Goal: Transaction & Acquisition: Purchase product/service

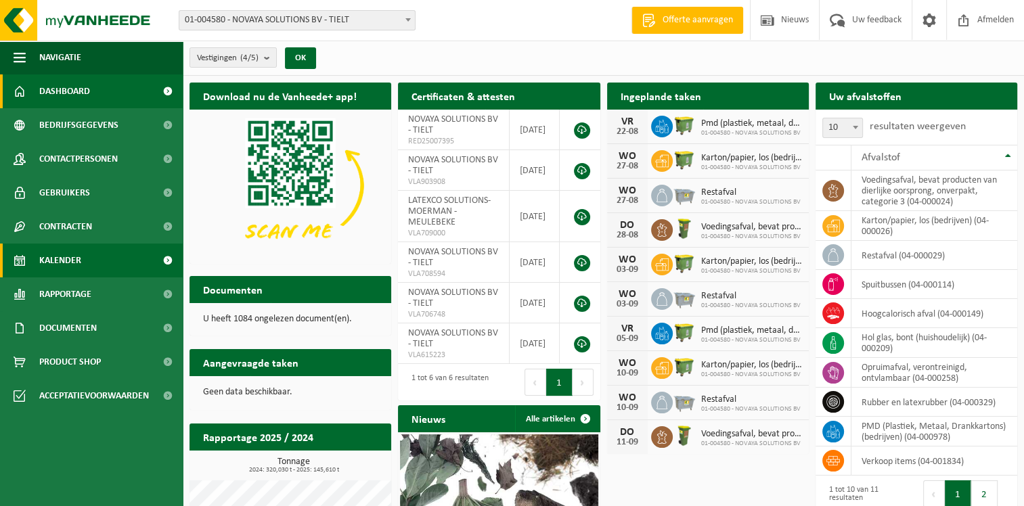
click at [60, 255] on span "Kalender" at bounding box center [60, 261] width 42 height 34
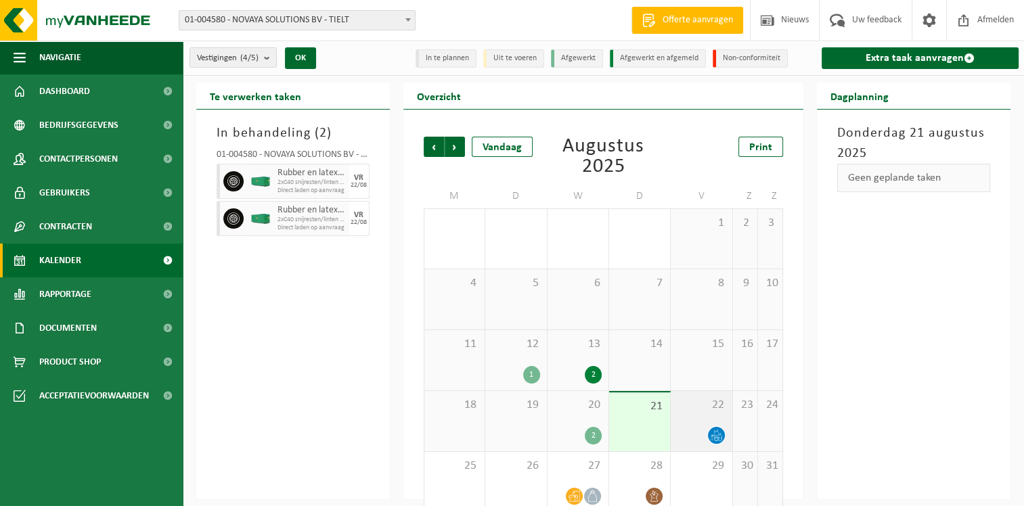
click at [689, 412] on div "22" at bounding box center [701, 421] width 61 height 60
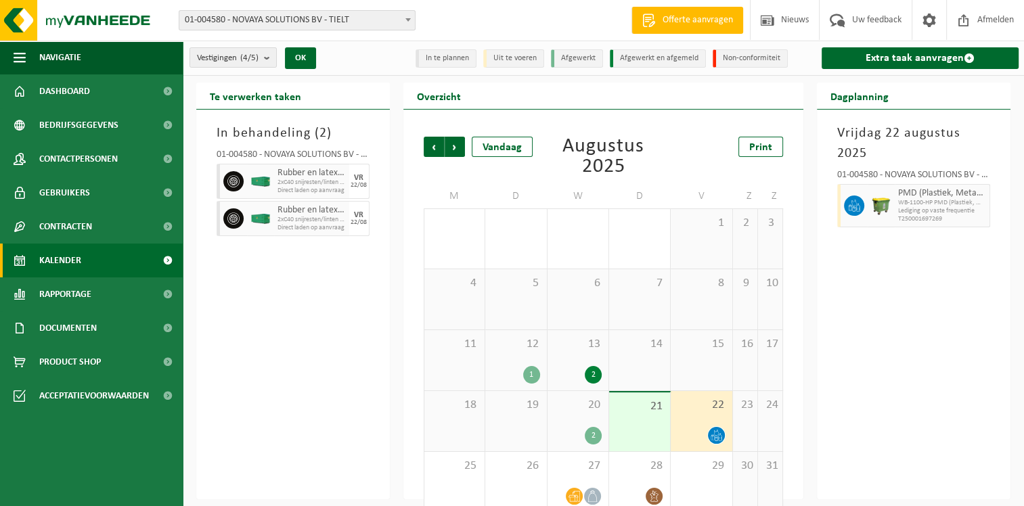
scroll to position [19, 0]
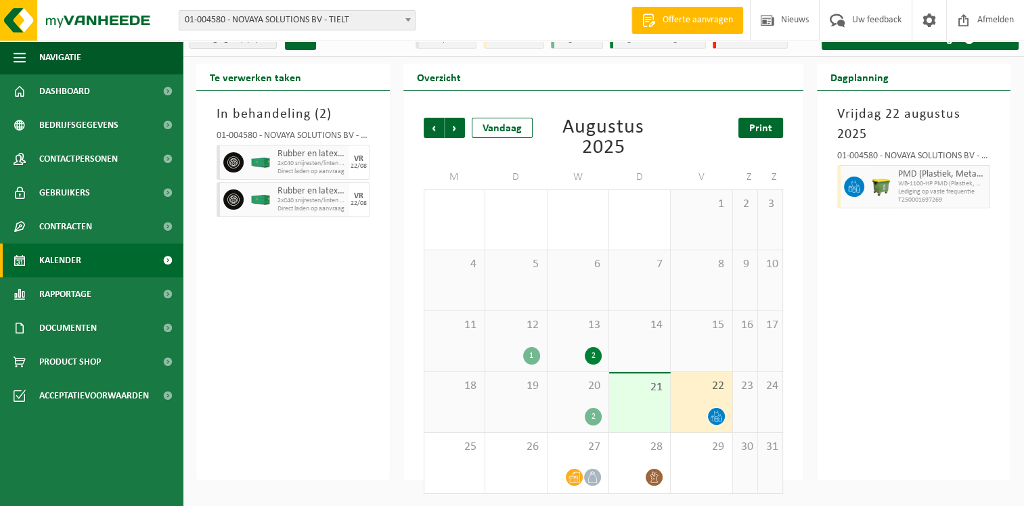
click at [761, 123] on span "Print" at bounding box center [760, 128] width 23 height 11
click at [454, 129] on span "Volgende" at bounding box center [455, 128] width 20 height 20
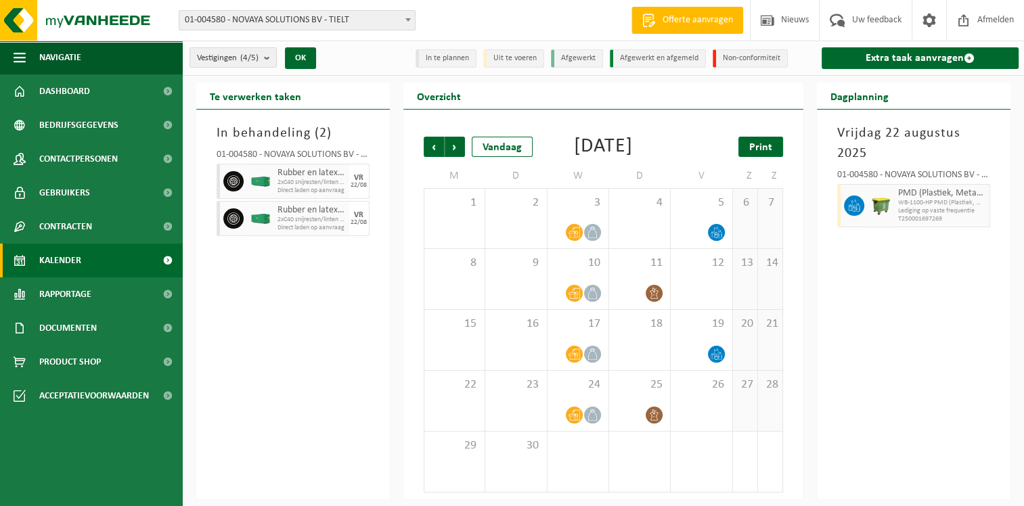
click at [747, 137] on link "Print" at bounding box center [761, 147] width 45 height 20
click at [60, 358] on span "Product Shop" at bounding box center [70, 362] width 62 height 34
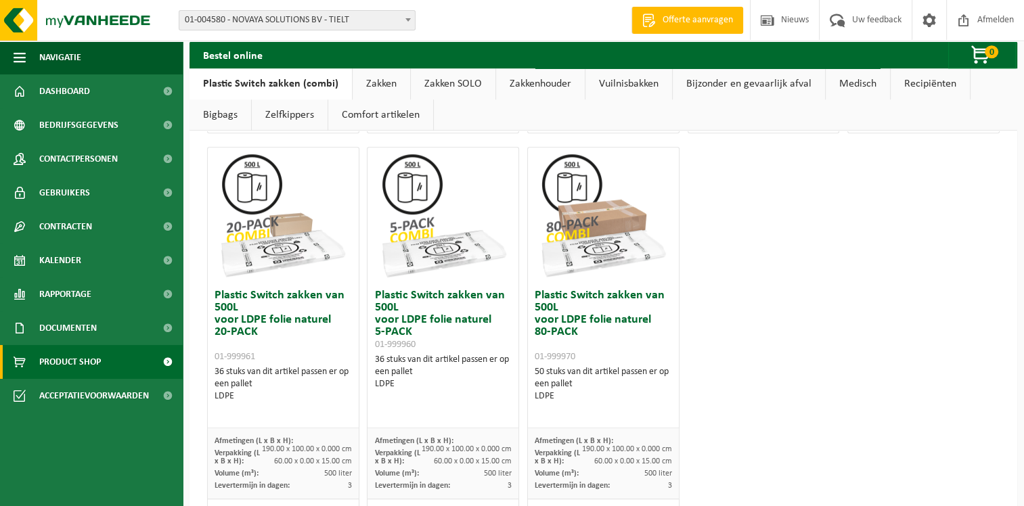
scroll to position [940, 0]
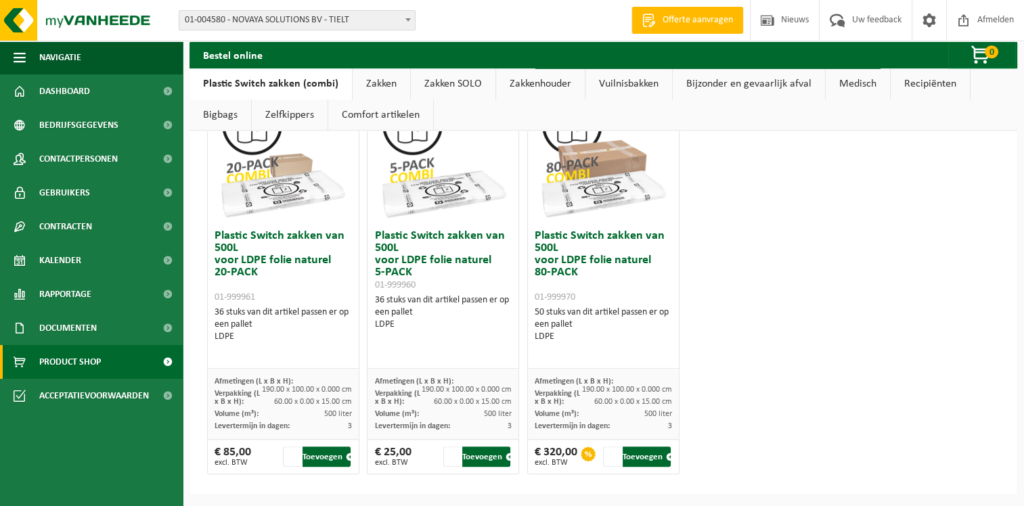
click at [382, 83] on link "Zakken" at bounding box center [382, 83] width 58 height 31
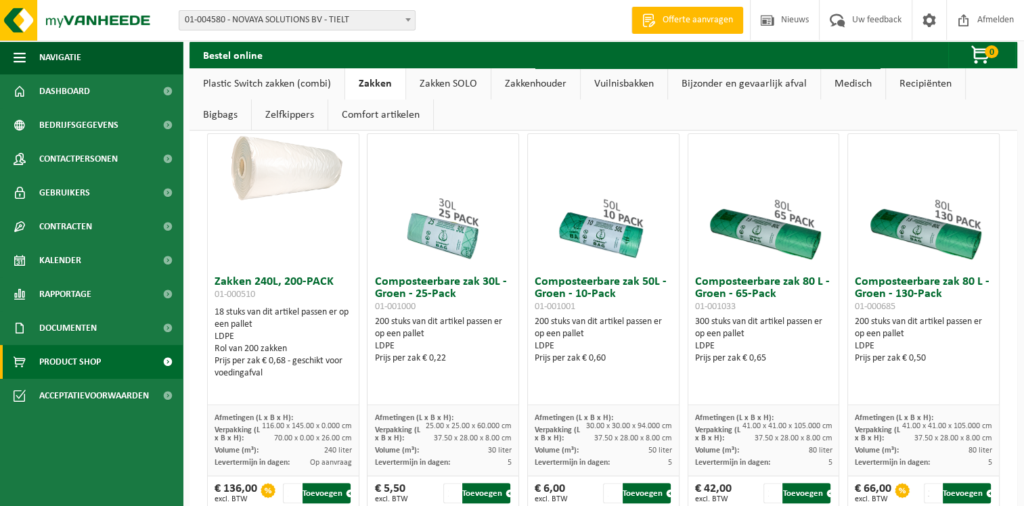
scroll to position [533, 0]
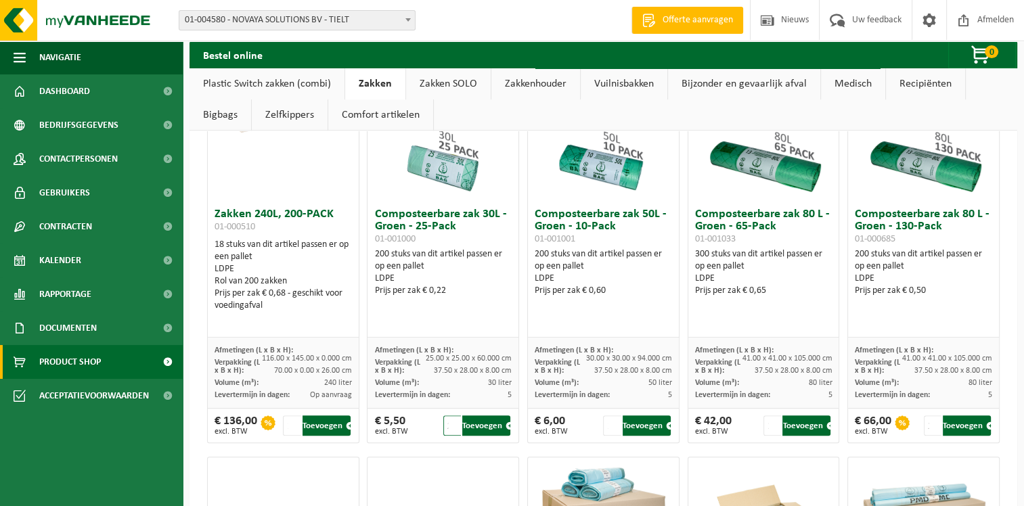
click at [453, 420] on input "2" at bounding box center [452, 426] width 18 height 20
click at [450, 420] on input "3" at bounding box center [452, 426] width 18 height 20
click at [450, 420] on input "4" at bounding box center [452, 426] width 18 height 20
click at [449, 422] on input "5" at bounding box center [452, 426] width 18 height 20
click at [481, 422] on button "Toevoegen" at bounding box center [486, 426] width 48 height 20
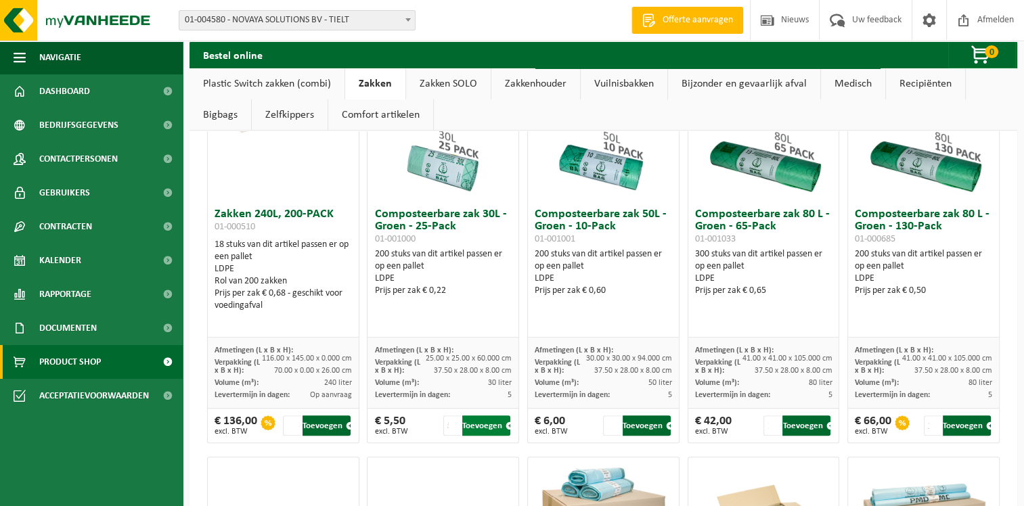
type input "1"
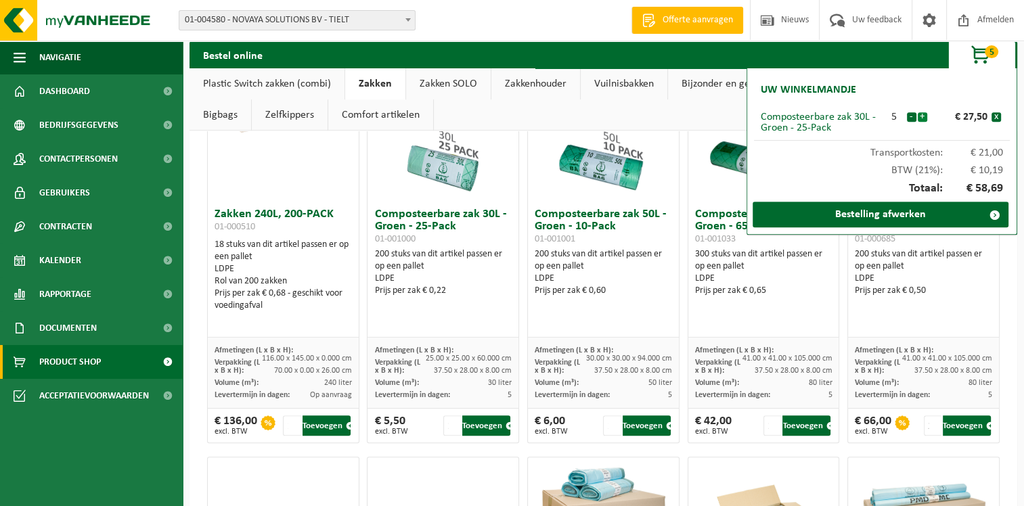
click at [925, 115] on button "+" at bounding box center [922, 116] width 9 height 9
click at [909, 116] on button "-" at bounding box center [911, 116] width 9 height 9
click at [924, 119] on button "+" at bounding box center [922, 116] width 9 height 9
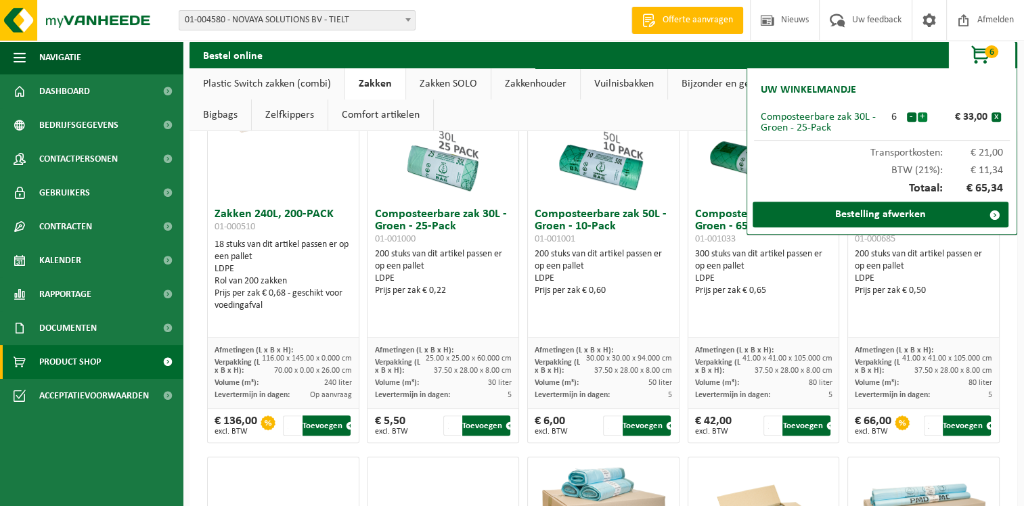
click at [924, 115] on button "+" at bounding box center [922, 116] width 9 height 9
click at [921, 118] on button "+" at bounding box center [922, 116] width 9 height 9
click at [911, 116] on button "-" at bounding box center [911, 116] width 9 height 9
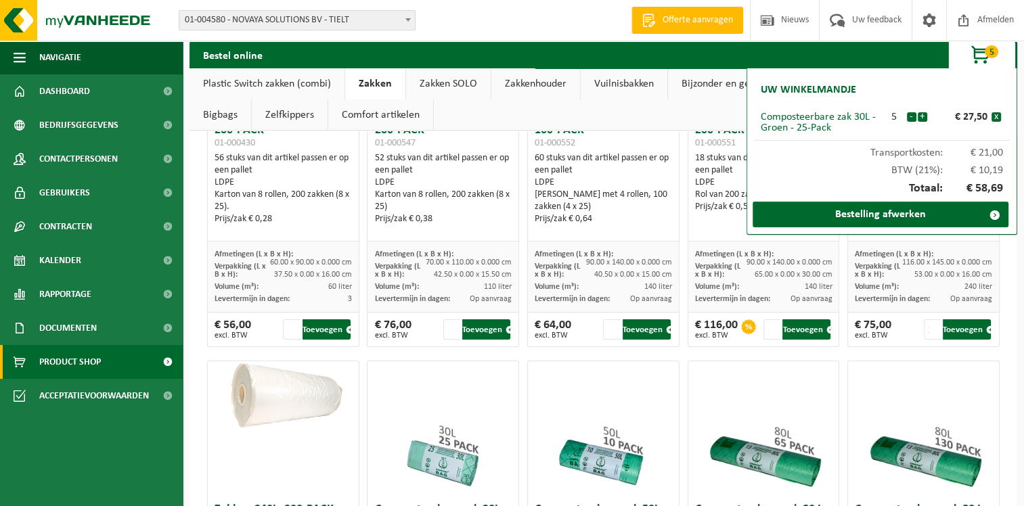
scroll to position [0, 0]
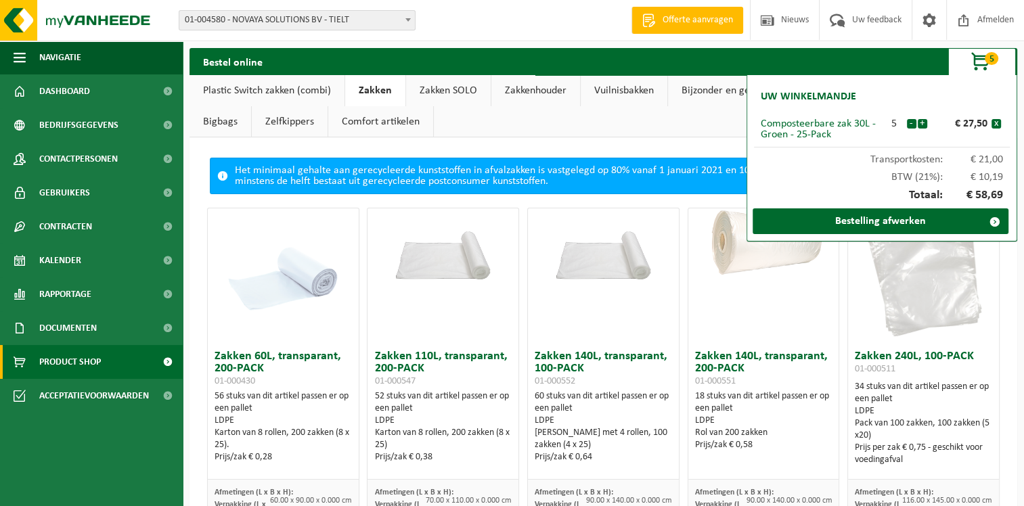
click at [279, 89] on link "Plastic Switch zakken (combi)" at bounding box center [267, 90] width 155 height 31
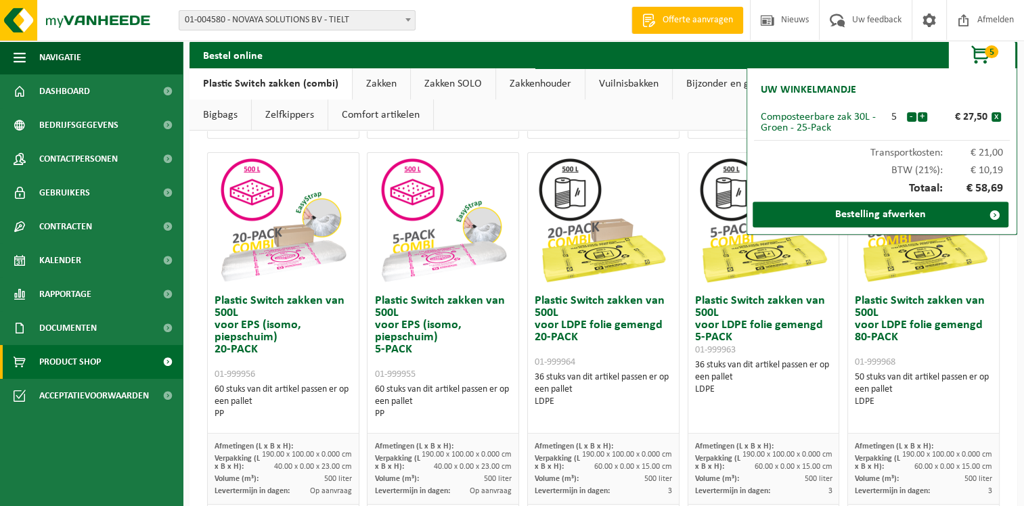
scroll to position [542, 0]
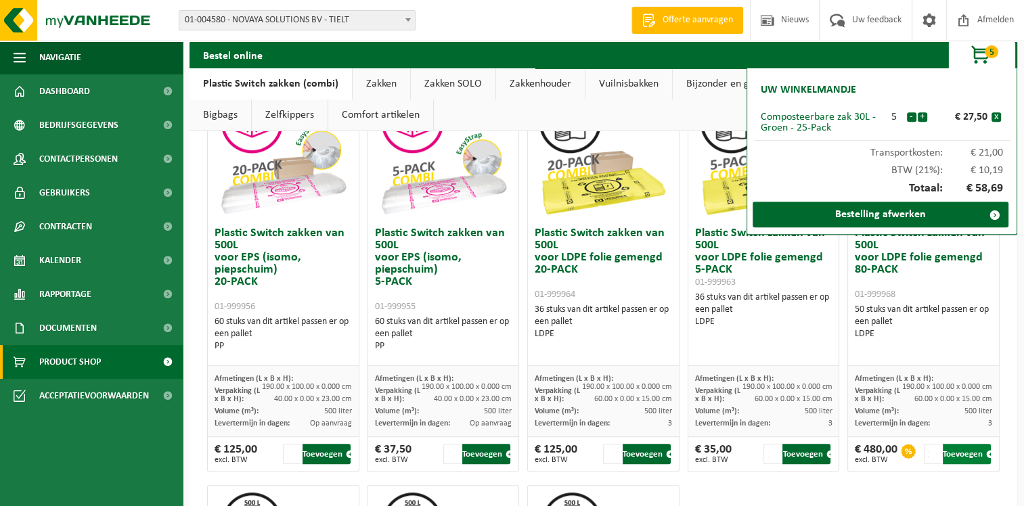
click at [953, 455] on button "Toevoegen" at bounding box center [967, 454] width 48 height 20
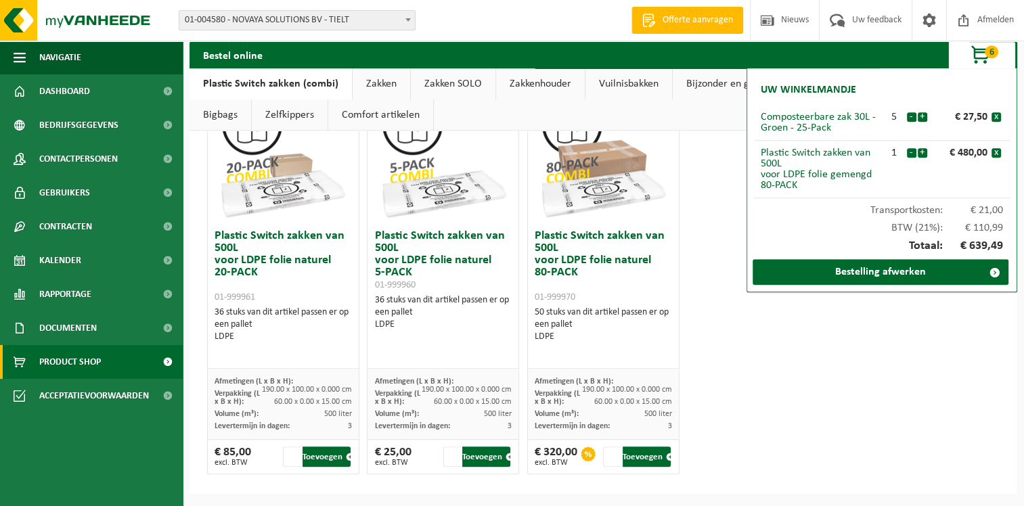
scroll to position [940, 0]
click at [390, 79] on link "Zakken" at bounding box center [382, 83] width 58 height 31
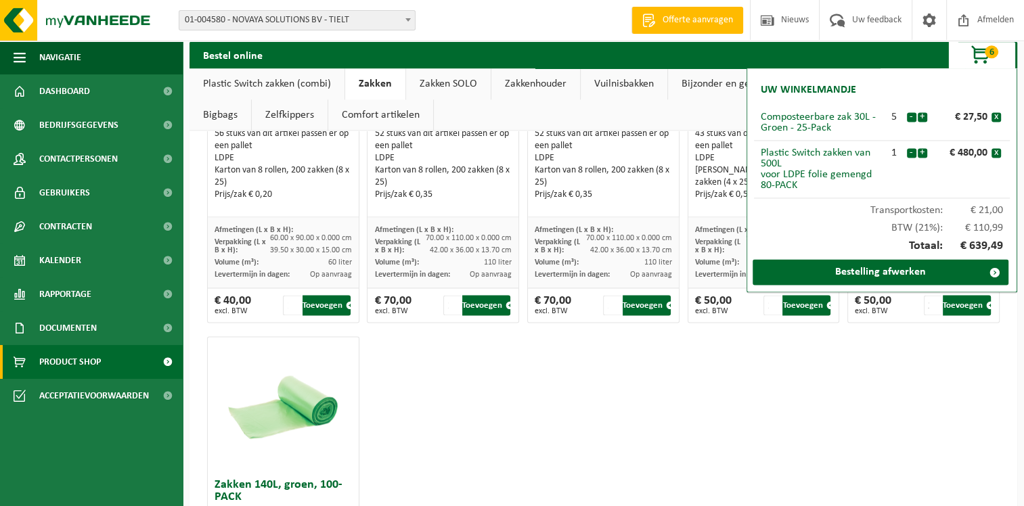
scroll to position [1963, 0]
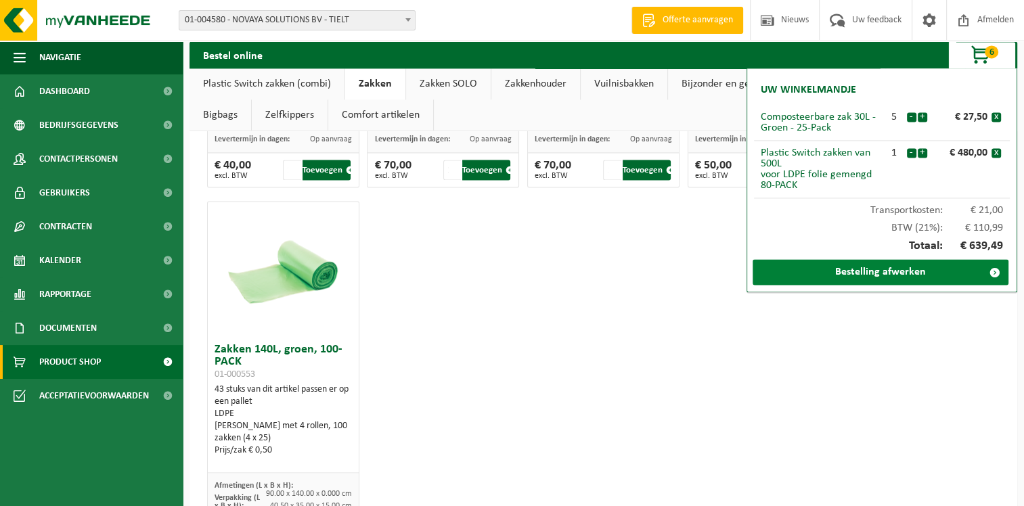
click at [914, 271] on link "Bestelling afwerken" at bounding box center [881, 272] width 256 height 26
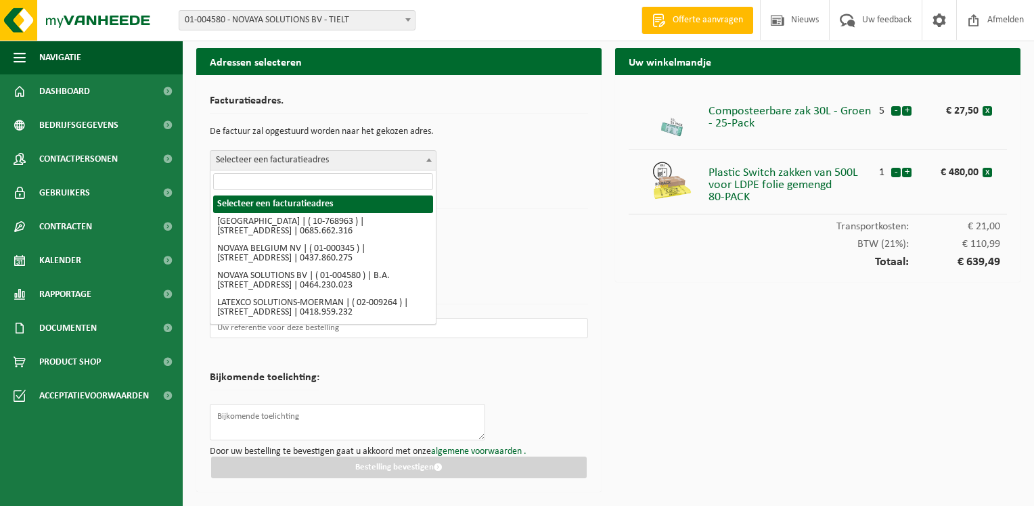
click at [428, 158] on b at bounding box center [429, 159] width 5 height 3
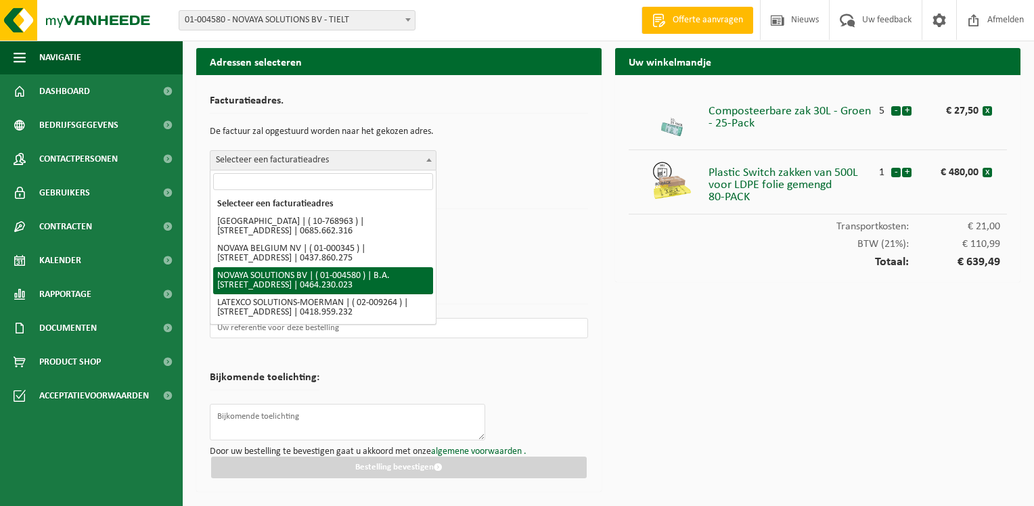
select select "13381"
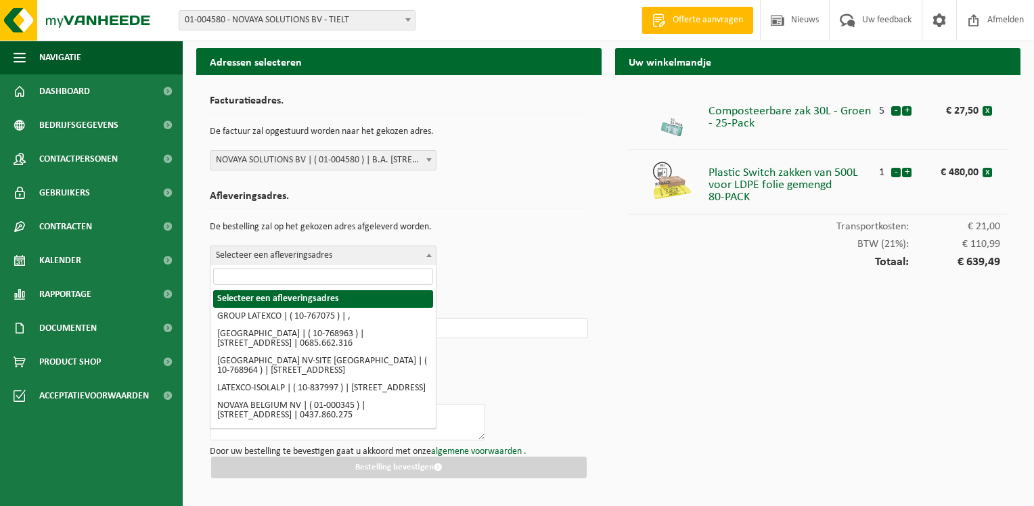
click at [427, 252] on span at bounding box center [429, 255] width 14 height 18
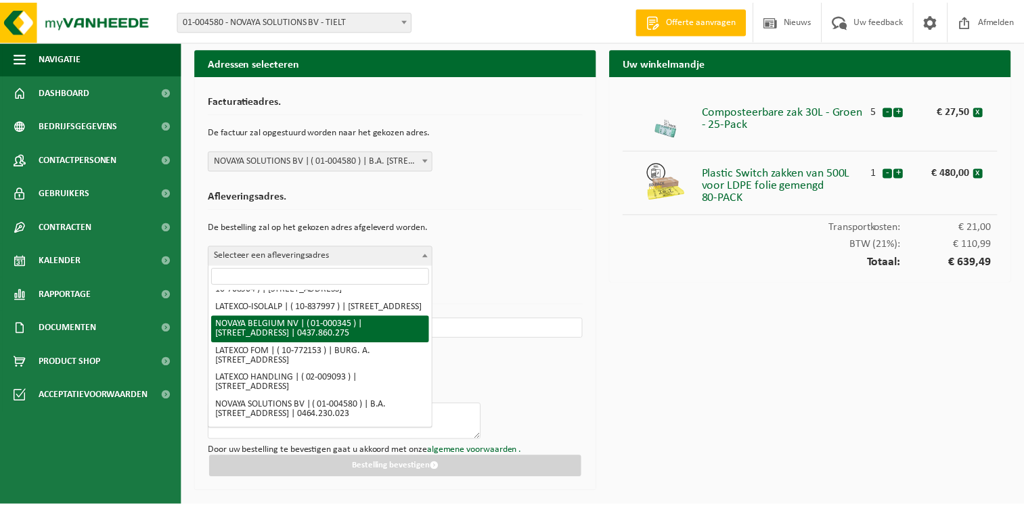
scroll to position [108, 0]
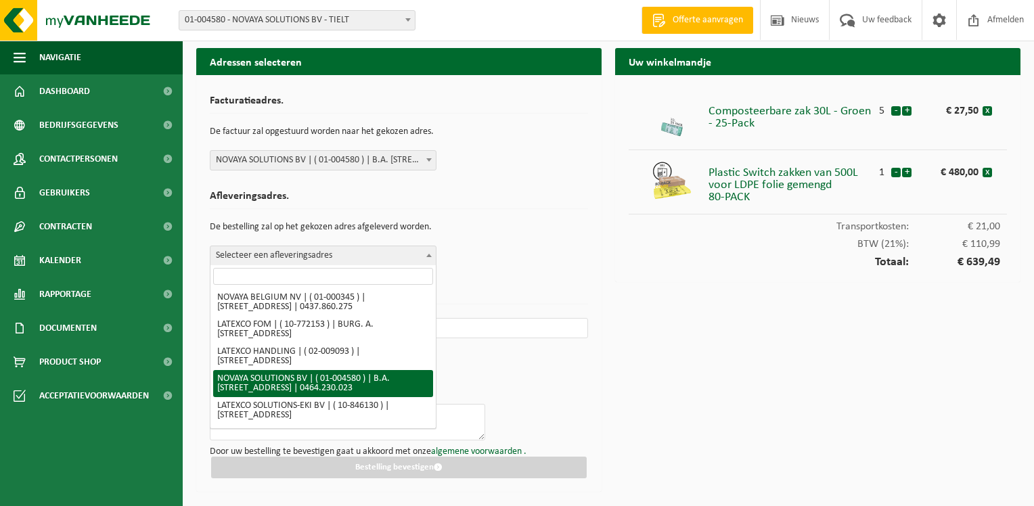
select select "13381"
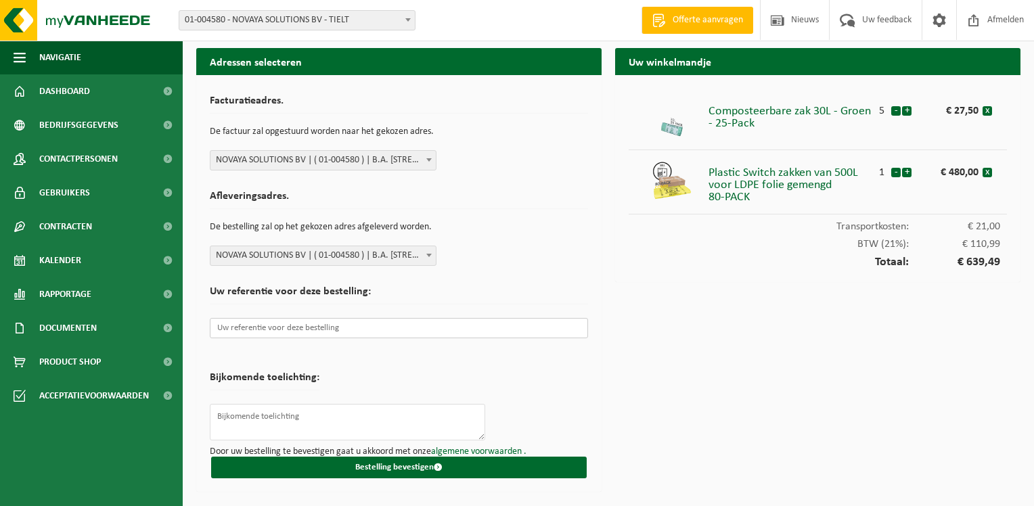
click at [263, 327] on input "text" at bounding box center [399, 328] width 378 height 20
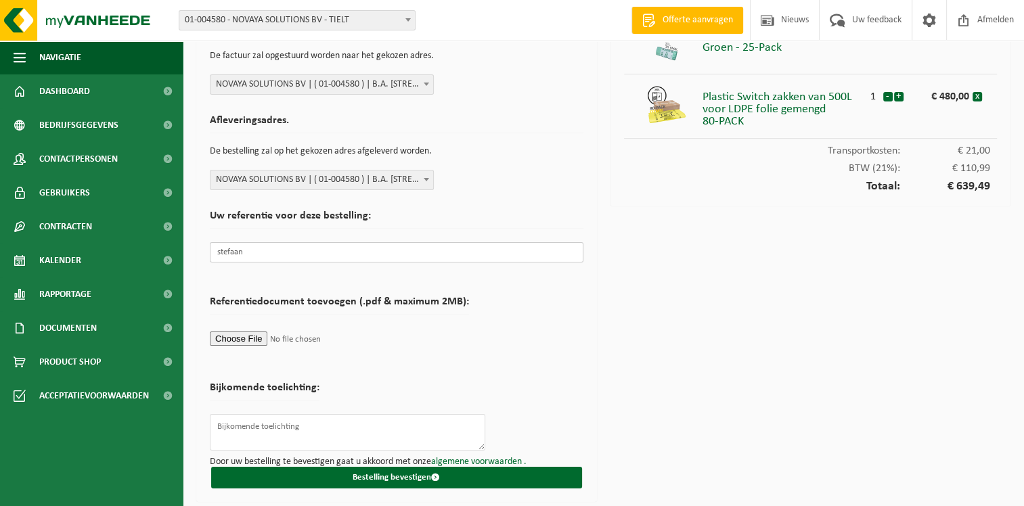
scroll to position [0, 0]
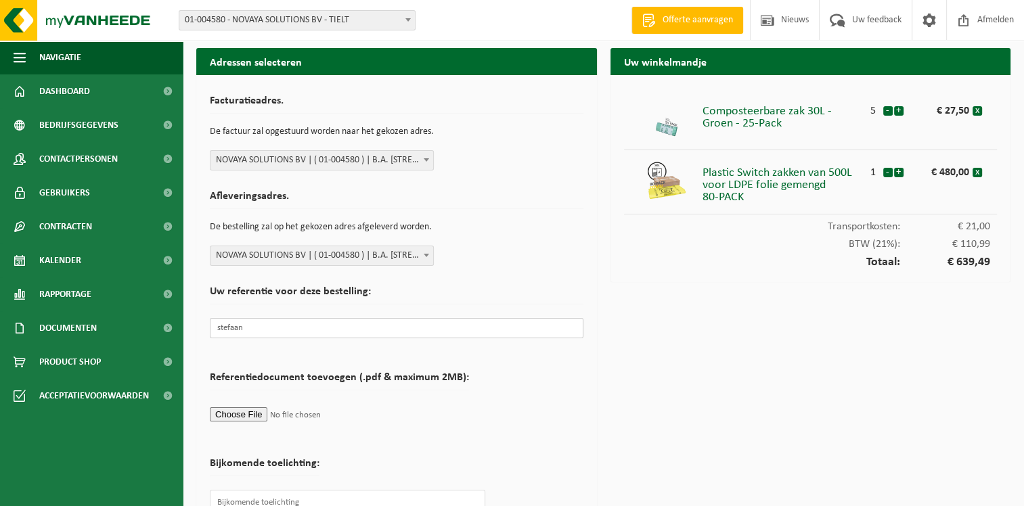
type input "stefaan"
click at [426, 154] on span at bounding box center [427, 160] width 14 height 18
click at [521, 276] on form "Facturatieadres. De factuur zal opgestuurd worden naar het gekozen adres. Selec…" at bounding box center [397, 327] width 374 height 476
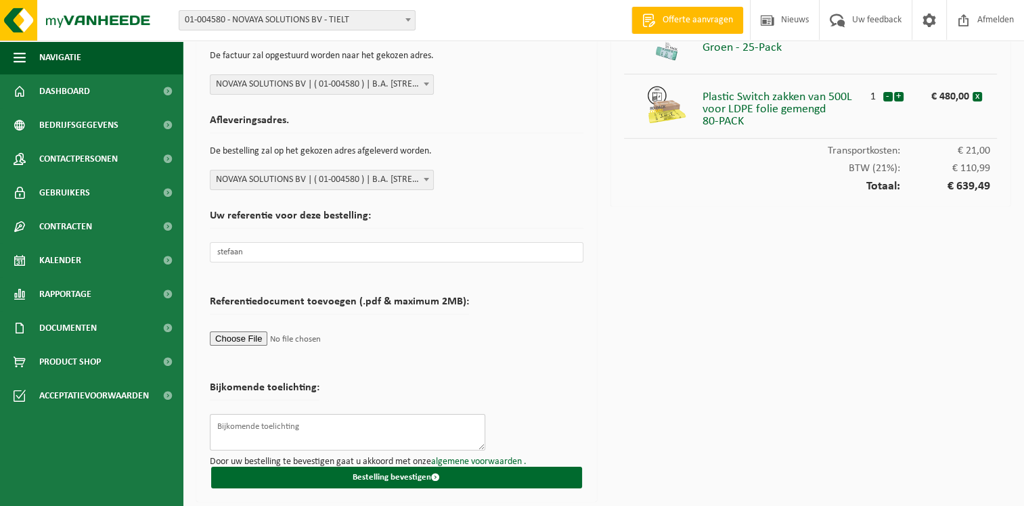
click at [242, 429] on textarea at bounding box center [348, 432] width 276 height 37
paste textarea "nvoices@novaya-solutions.b"
click at [263, 427] on textarea "factuur naar nvoices@novaya-solutions.b" at bounding box center [348, 432] width 276 height 37
click at [369, 428] on textarea "factuur naar invoices@novaya-solutions.b" at bounding box center [348, 432] width 276 height 37
click at [261, 428] on textarea "factuur naar invoices@novaya-solutions.be" at bounding box center [348, 432] width 276 height 37
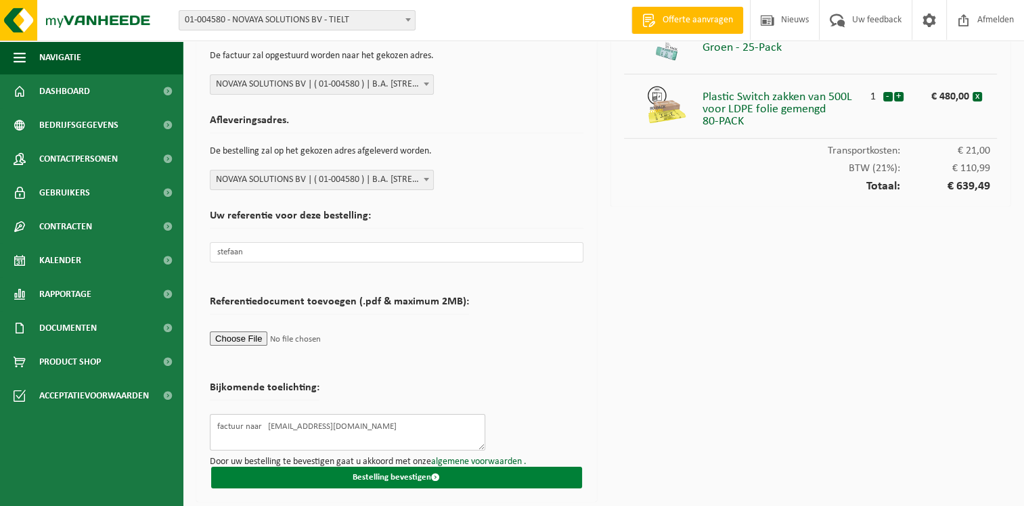
type textarea "factuur naar invoices@novaya-solutions.be"
click at [401, 475] on button "Bestelling bevestigen" at bounding box center [396, 478] width 371 height 22
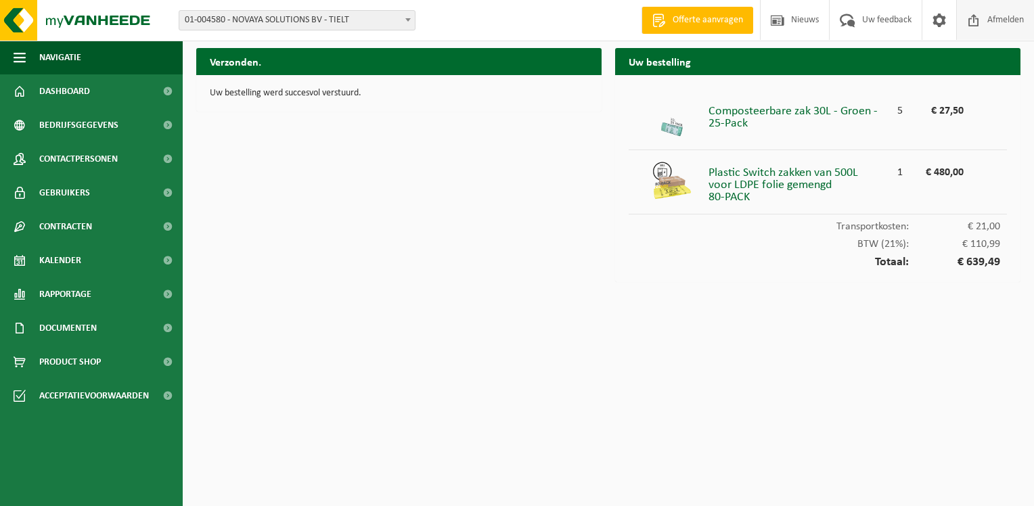
click at [1003, 17] on span "Afmelden" at bounding box center [1005, 20] width 43 height 40
